Goal: Book appointment/travel/reservation

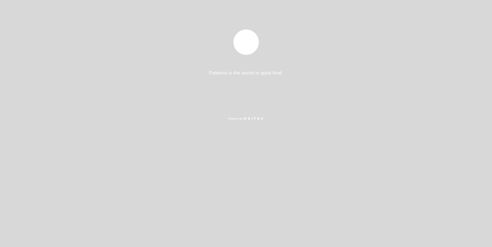
select select "es"
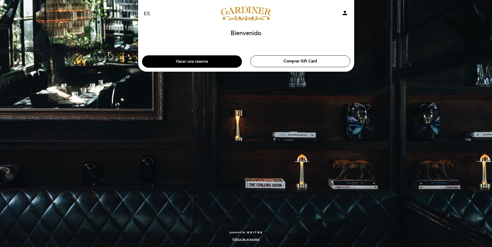
click at [197, 63] on button "Hacer una reserva" at bounding box center [192, 61] width 100 height 12
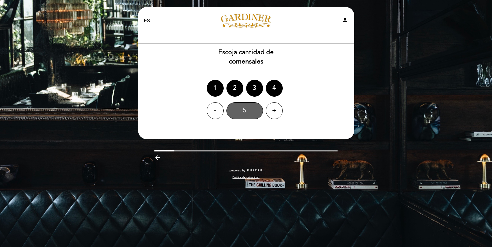
click at [244, 108] on div "5" at bounding box center [245, 110] width 37 height 17
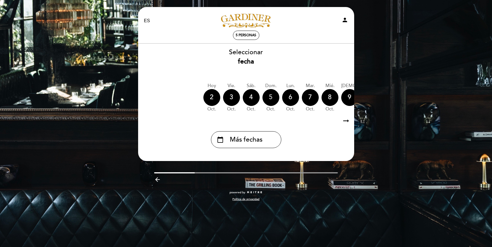
click at [270, 95] on div "5" at bounding box center [271, 97] width 17 height 17
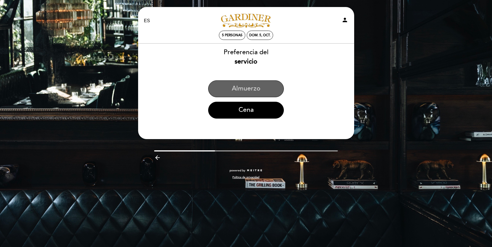
click at [261, 91] on button "Almuerzo" at bounding box center [246, 88] width 76 height 17
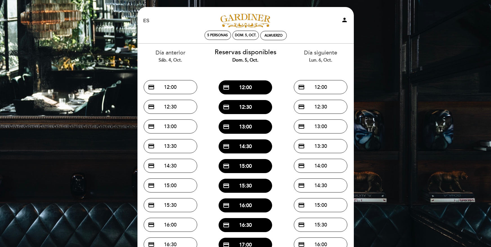
click at [345, 19] on icon "person" at bounding box center [344, 20] width 7 height 7
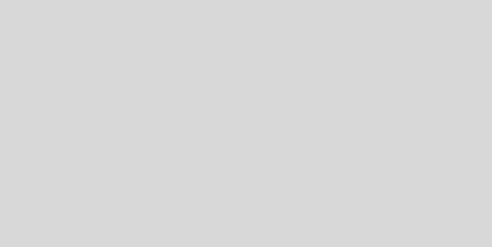
select select "es"
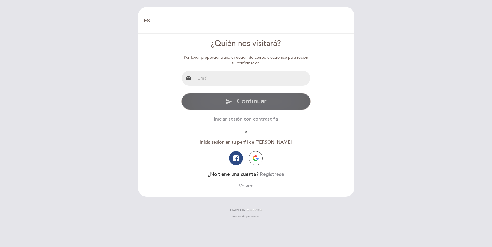
click at [242, 104] on span "Continuar" at bounding box center [252, 101] width 30 height 8
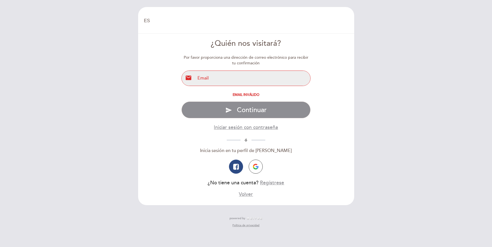
click at [215, 80] on input "email" at bounding box center [252, 78] width 115 height 15
type input "[EMAIL_ADDRESS][DOMAIN_NAME]"
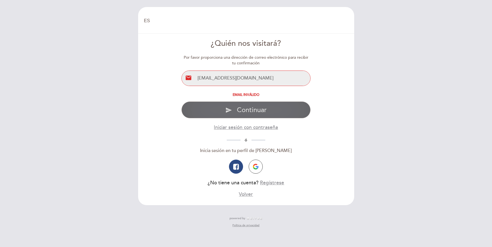
click at [229, 105] on button "send Continuar" at bounding box center [246, 110] width 129 height 17
